Goal: Task Accomplishment & Management: Complete application form

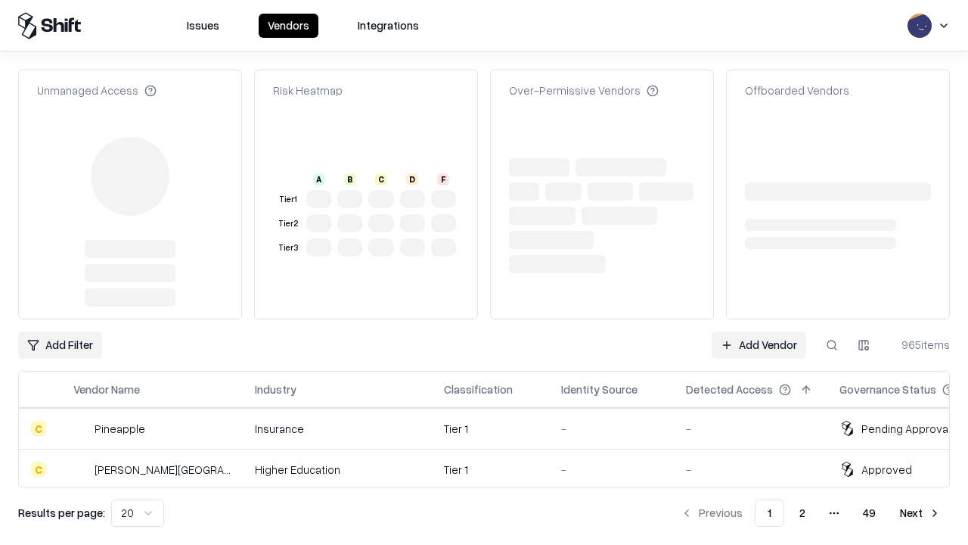
click at [759, 331] on link "Add Vendor" at bounding box center [759, 344] width 95 height 27
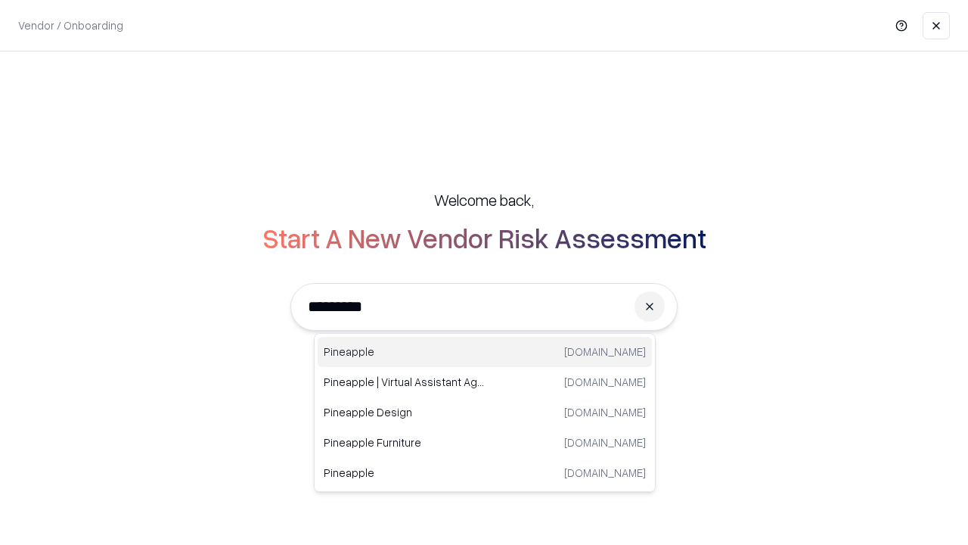
click at [485, 352] on div "Pineapple [DOMAIN_NAME]" at bounding box center [485, 352] width 334 height 30
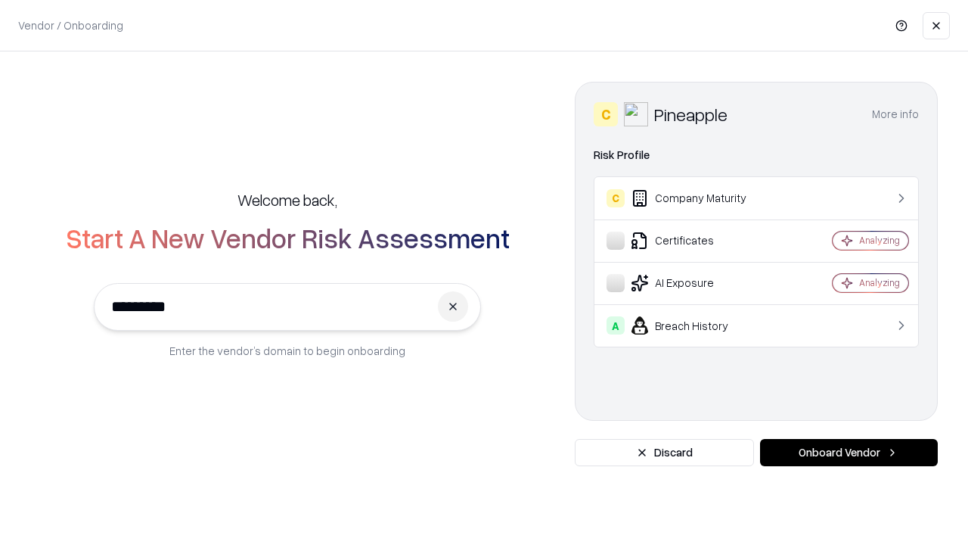
type input "*********"
click at [849, 452] on button "Onboard Vendor" at bounding box center [849, 452] width 178 height 27
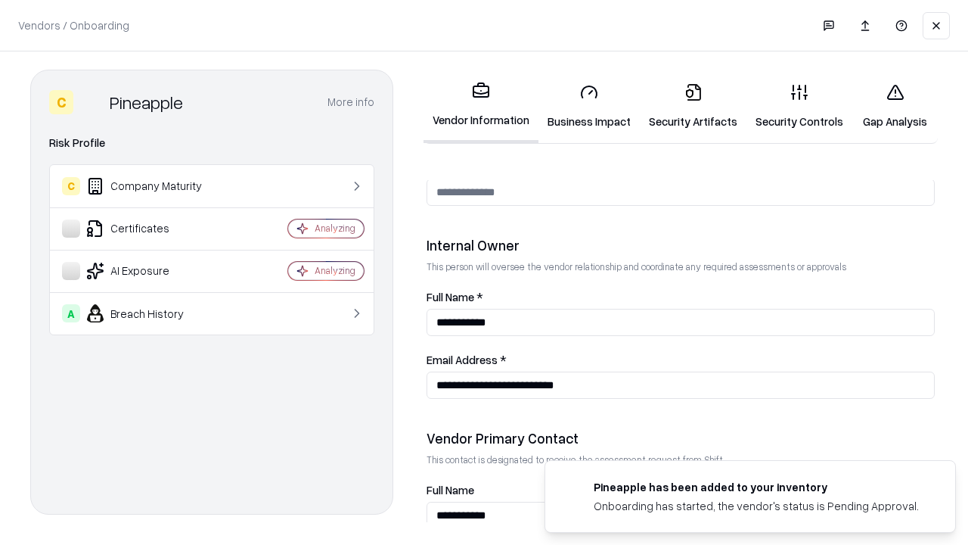
scroll to position [784, 0]
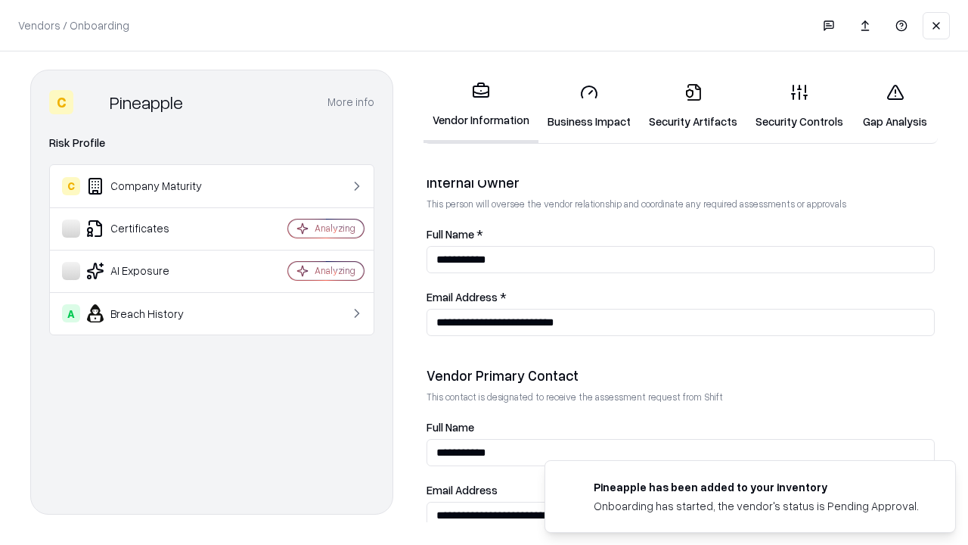
click at [589, 106] on link "Business Impact" at bounding box center [589, 106] width 101 height 70
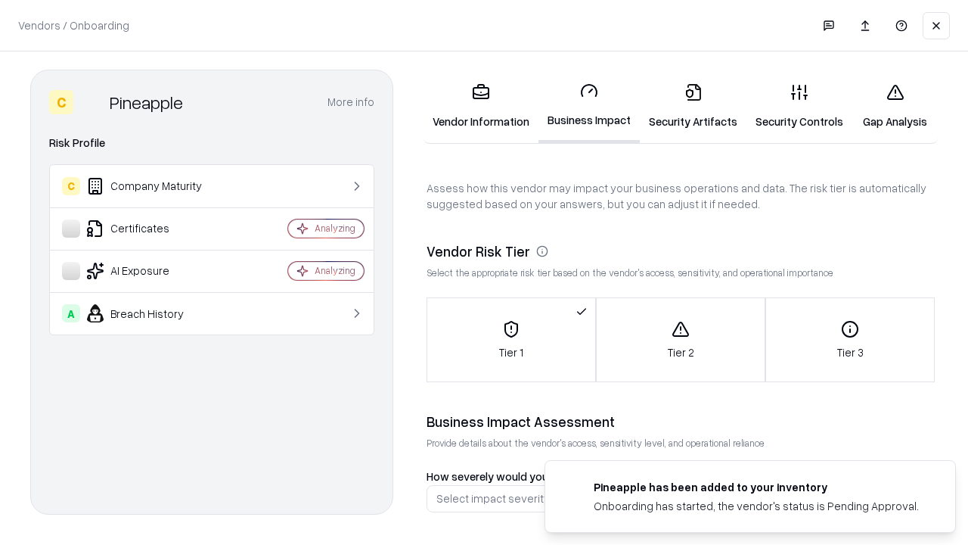
click at [693, 106] on link "Security Artifacts" at bounding box center [693, 106] width 107 height 70
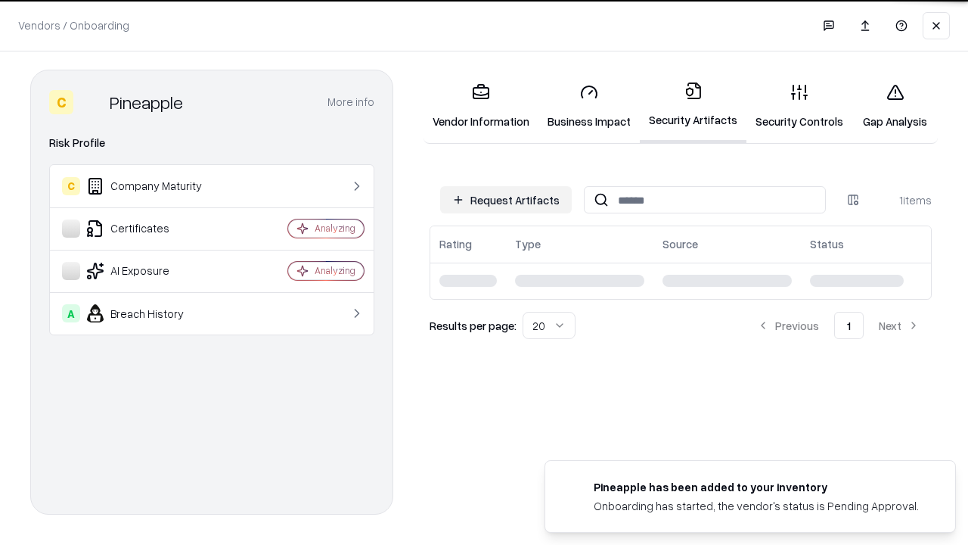
click at [506, 200] on button "Request Artifacts" at bounding box center [506, 199] width 132 height 27
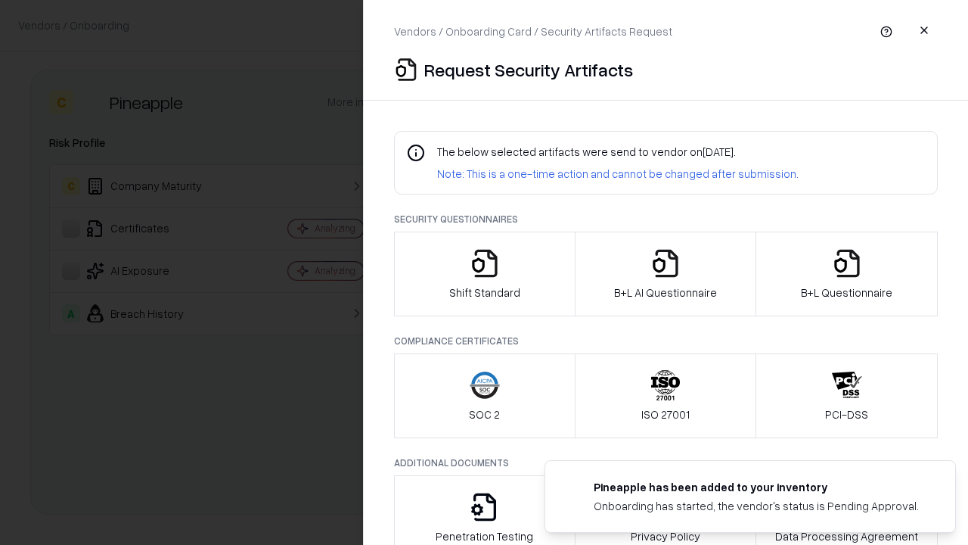
click at [484, 274] on icon "button" at bounding box center [485, 263] width 30 height 30
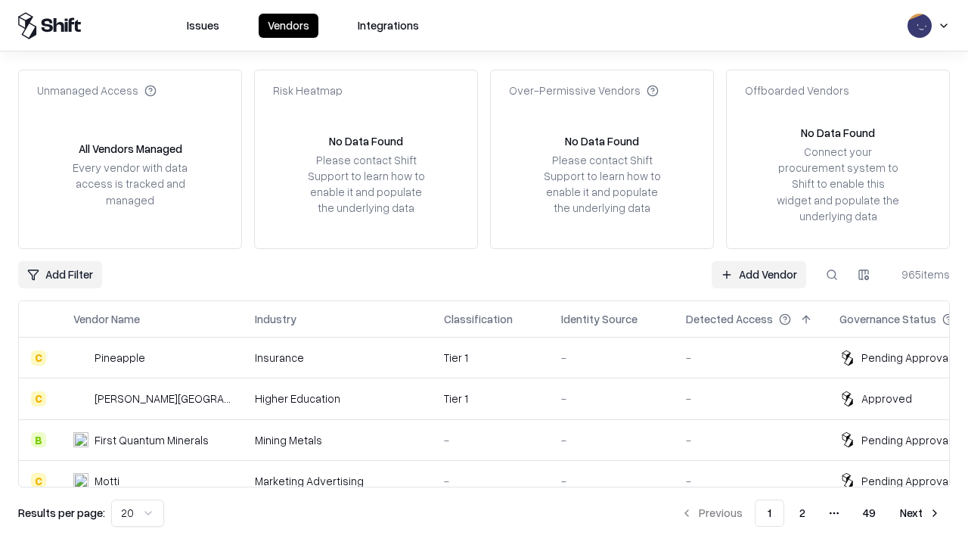
click at [759, 274] on link "Add Vendor" at bounding box center [759, 274] width 95 height 27
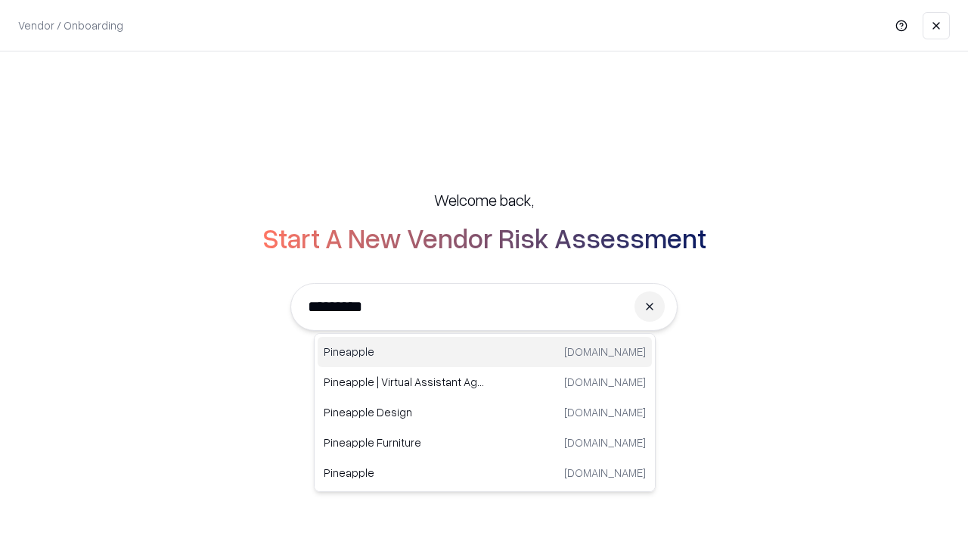
click at [485, 352] on div "Pineapple [DOMAIN_NAME]" at bounding box center [485, 352] width 334 height 30
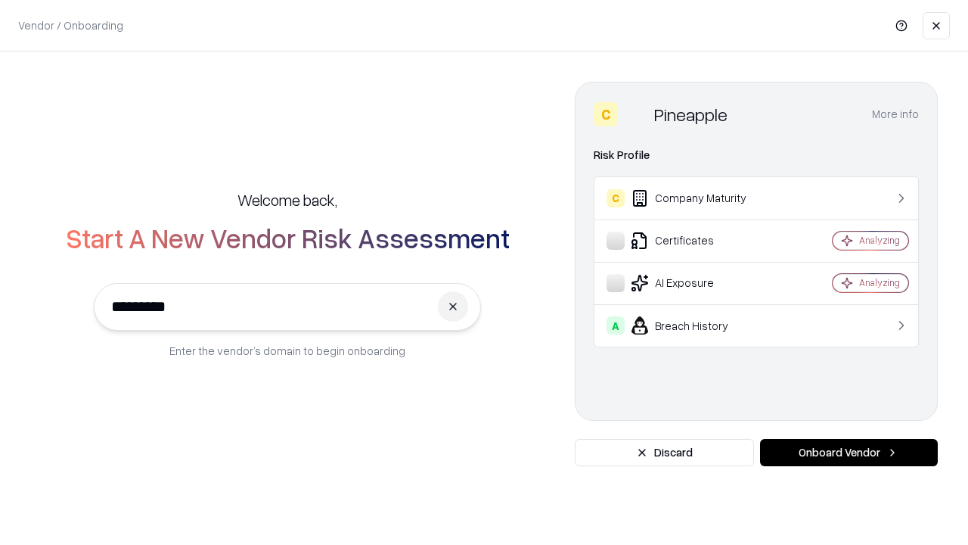
type input "*********"
click at [849, 452] on button "Onboard Vendor" at bounding box center [849, 452] width 178 height 27
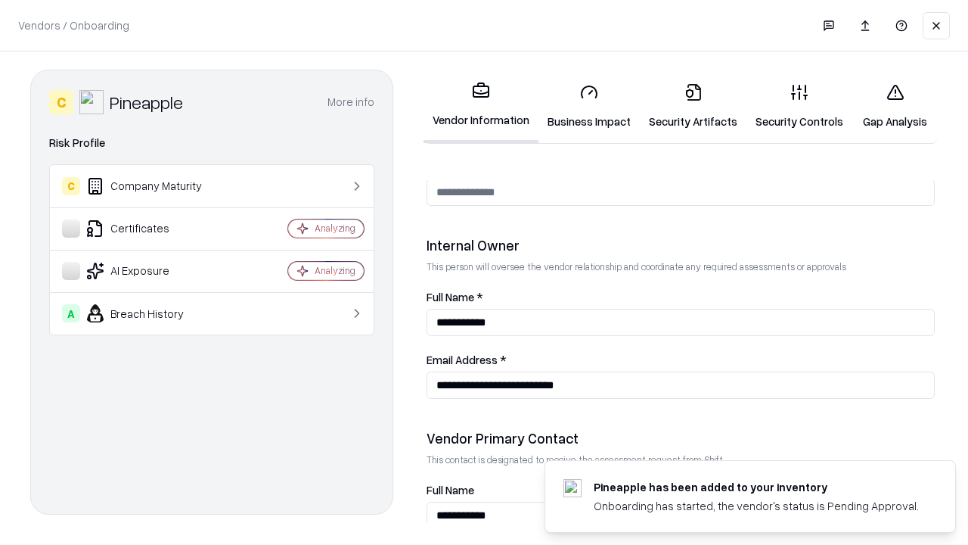
scroll to position [784, 0]
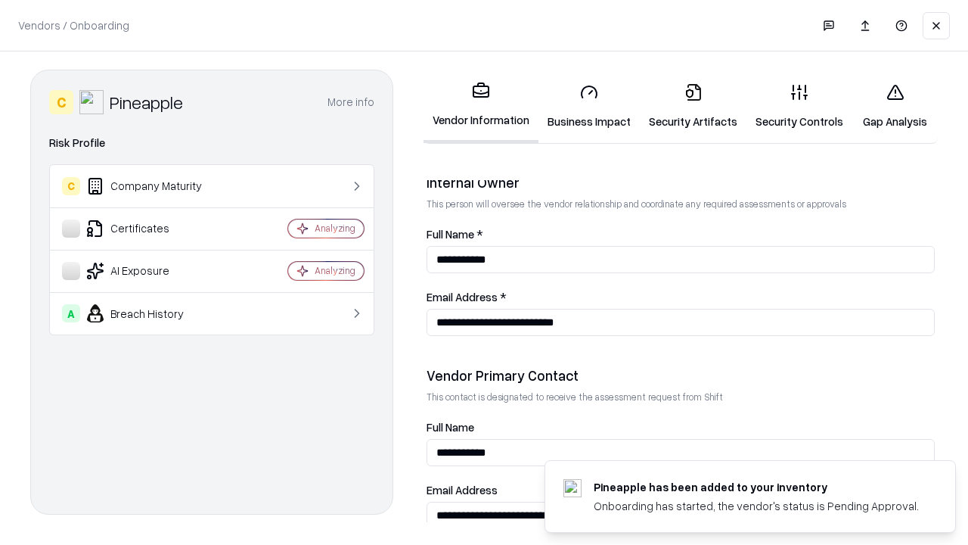
click at [895, 106] on link "Gap Analysis" at bounding box center [894, 106] width 85 height 70
